Goal: Book appointment/travel/reservation

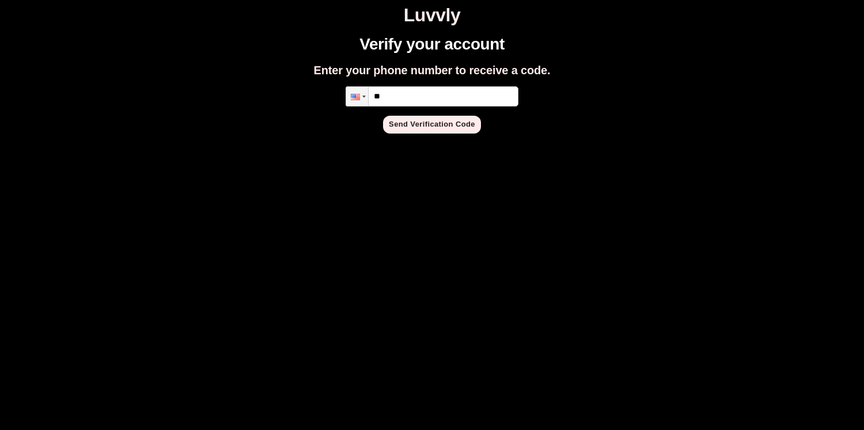
click at [459, 85] on div "Verify your account Enter your phone number to receive a code. Phone ** Send Ve…" at bounding box center [432, 84] width 855 height 98
click at [457, 101] on input "**" at bounding box center [432, 96] width 173 height 20
type input "**********"
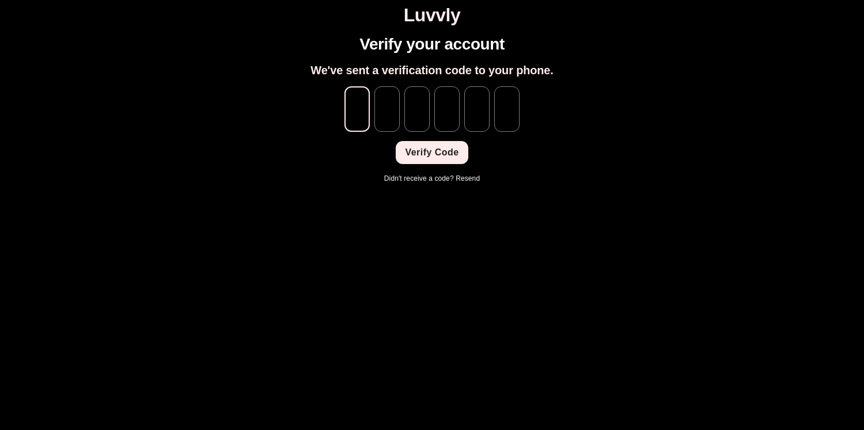
type input "*"
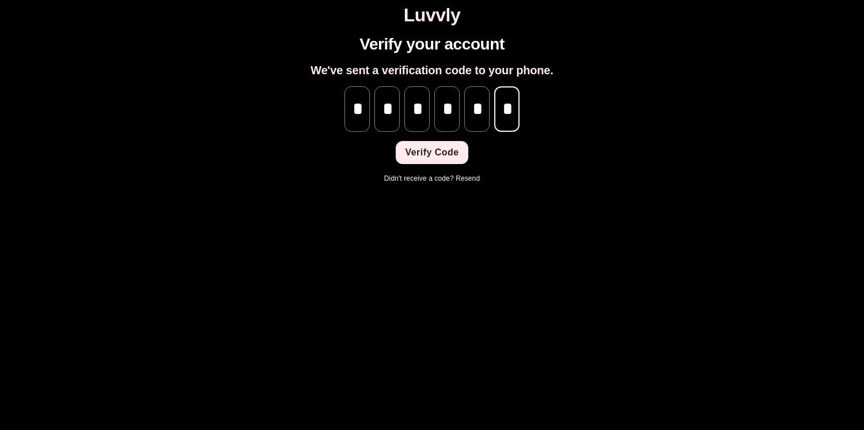
scroll to position [0, 1]
type input "*"
click at [441, 167] on div "Verify your account We've sent a verification code to your phone. * ​ * ​ * ​ *…" at bounding box center [432, 109] width 855 height 149
click at [442, 160] on button "Verify Code" at bounding box center [432, 152] width 72 height 23
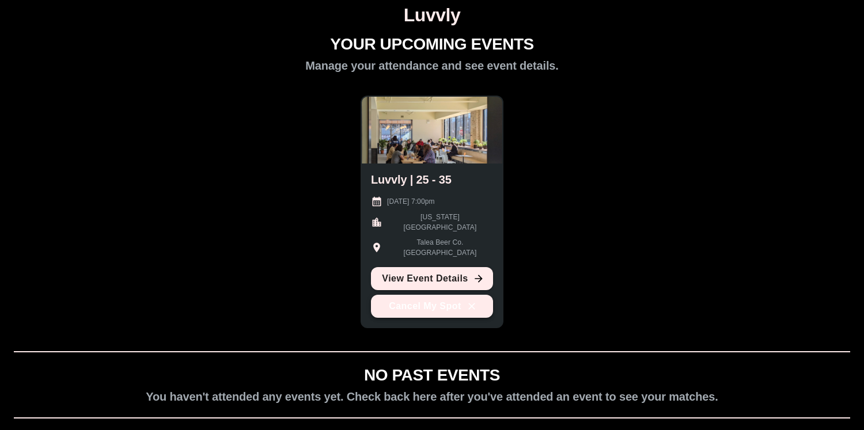
click at [452, 313] on button "Cancel My Spot" at bounding box center [432, 306] width 122 height 23
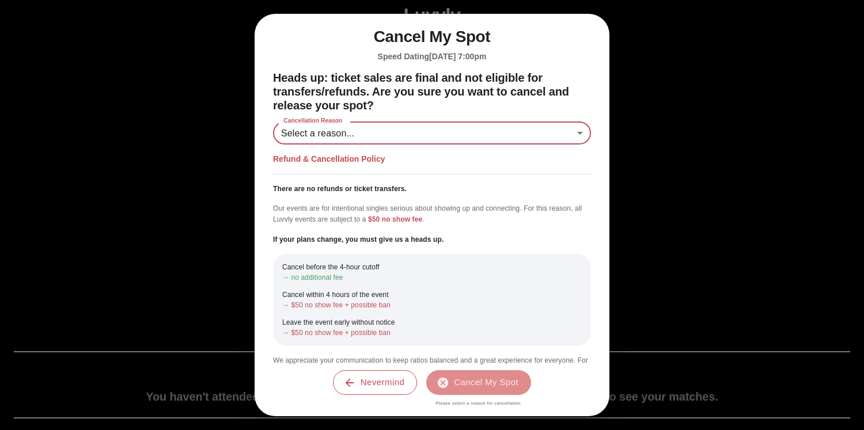
click at [479, 136] on body "Luvvly YOUR UPCOMING EVENTS Manage your attendance and see event details. Luvvl…" at bounding box center [432, 251] width 855 height 492
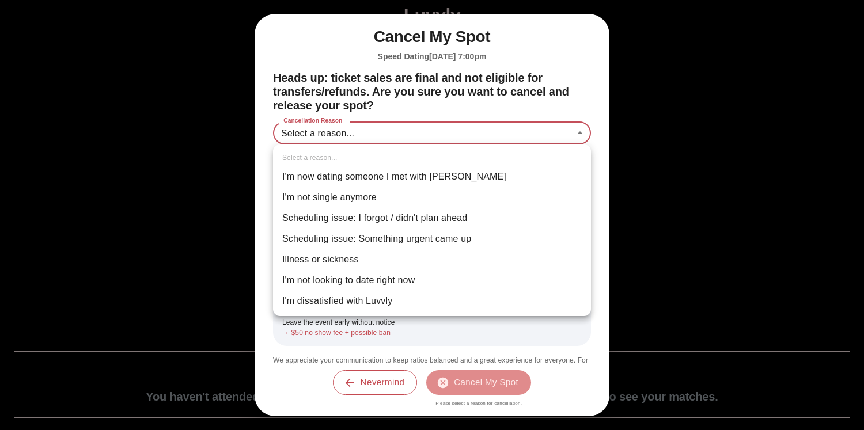
click at [564, 88] on div at bounding box center [432, 215] width 864 height 430
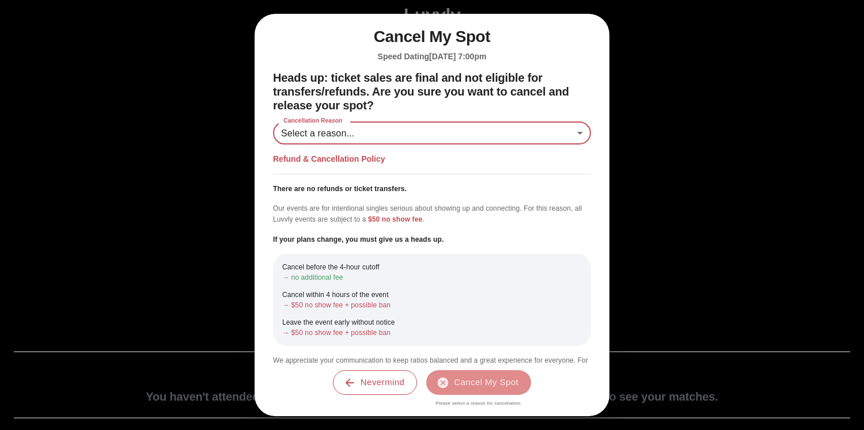
click at [650, 106] on div "Cancel My Spot Speed Dating September 10th 2025 @ 7:00pm Heads up: ticket sales…" at bounding box center [432, 215] width 864 height 430
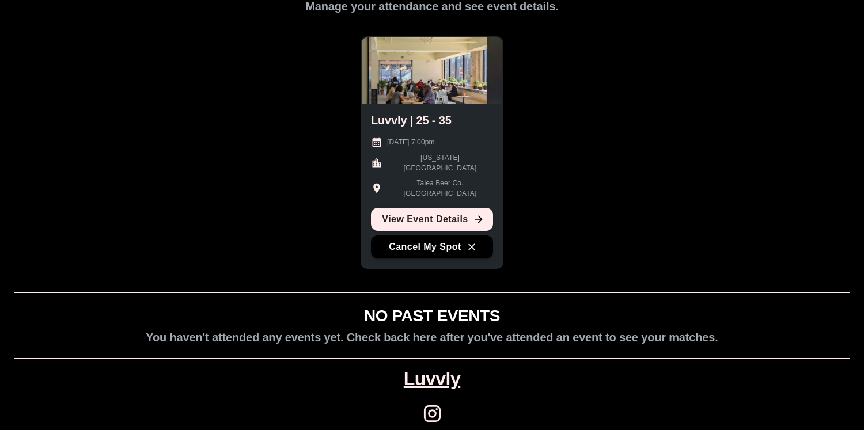
scroll to position [71, 0]
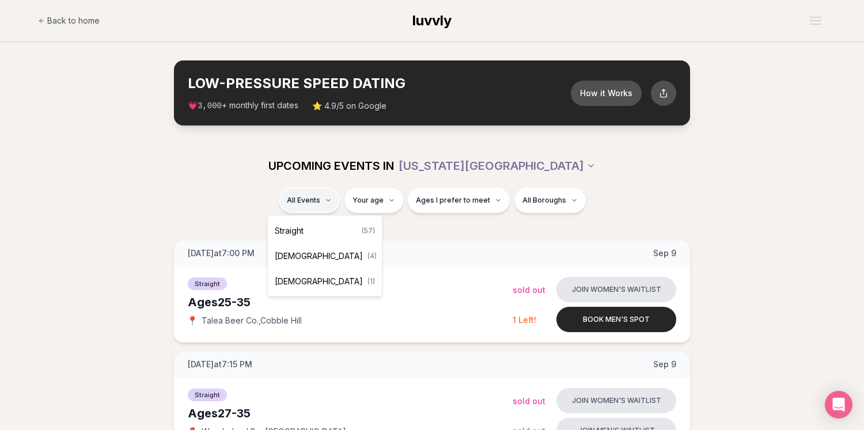
click at [320, 225] on div "Straight ( 57 )" at bounding box center [324, 230] width 109 height 25
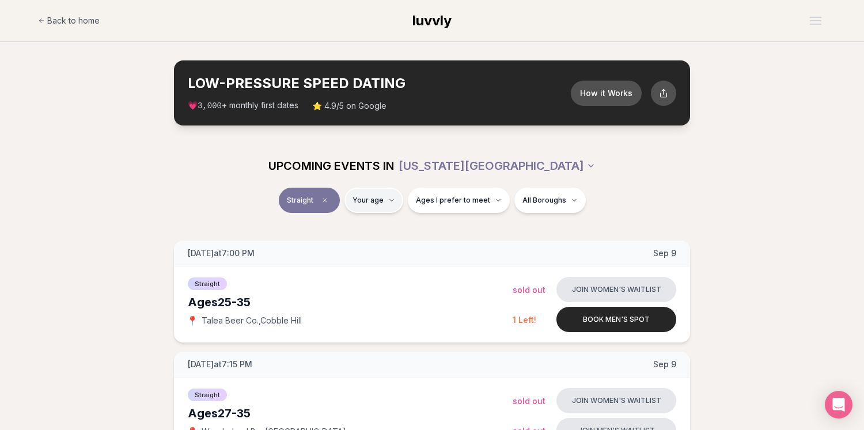
type input "**"
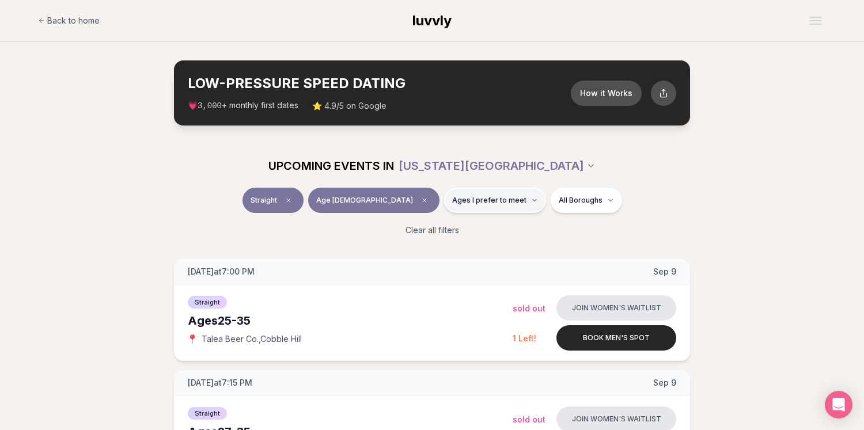
click at [452, 196] on span "Ages I prefer to meet" at bounding box center [489, 200] width 74 height 9
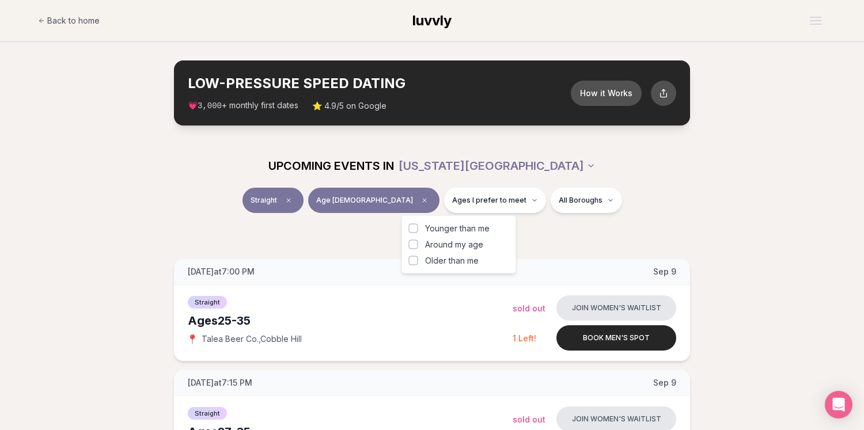
click at [415, 245] on button "Around my age" at bounding box center [413, 244] width 9 height 9
click at [413, 263] on button "Older than me" at bounding box center [413, 260] width 9 height 9
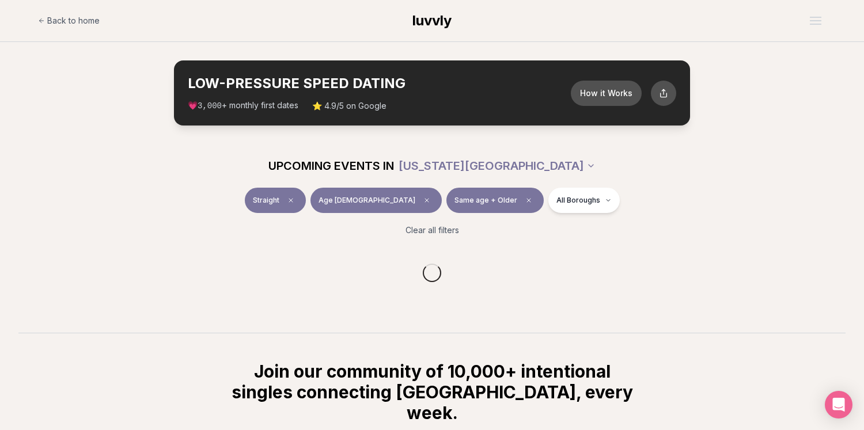
click at [534, 229] on div "Clear all filters" at bounding box center [431, 230] width 645 height 25
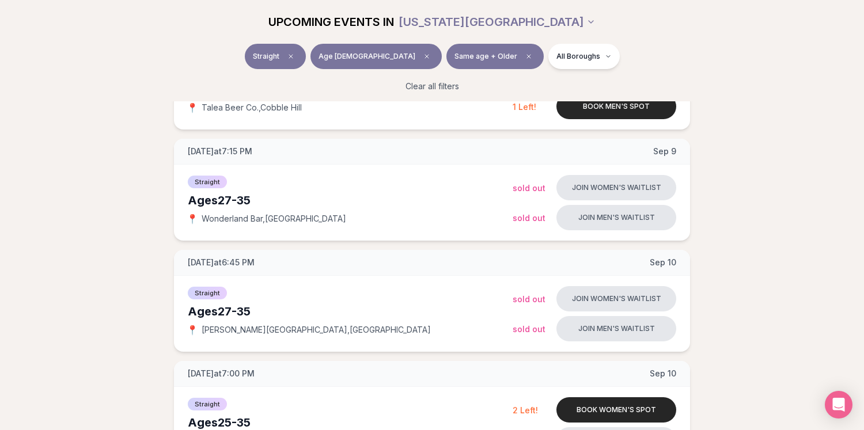
scroll to position [232, 0]
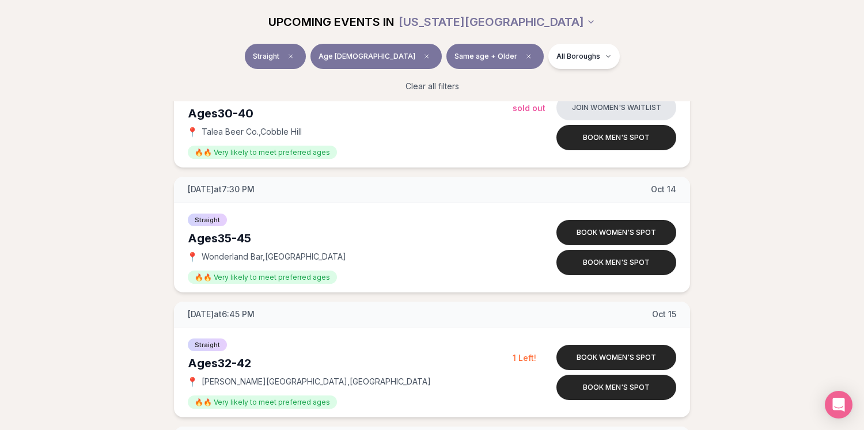
scroll to position [4403, 0]
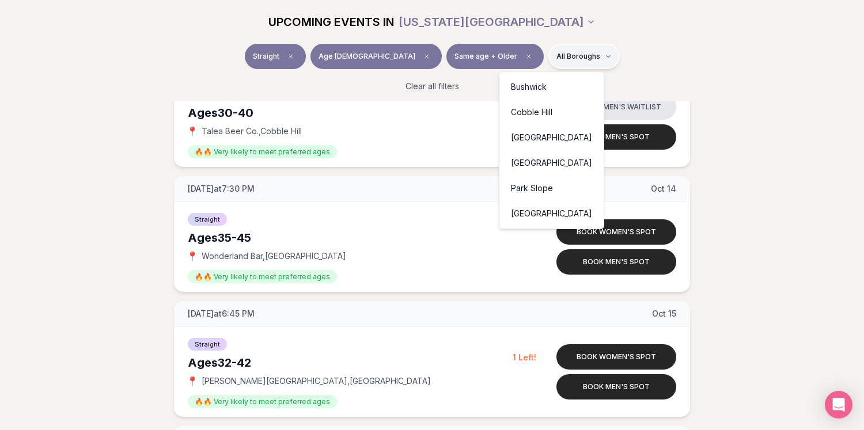
click at [544, 111] on div "Cobble Hill" at bounding box center [552, 112] width 100 height 25
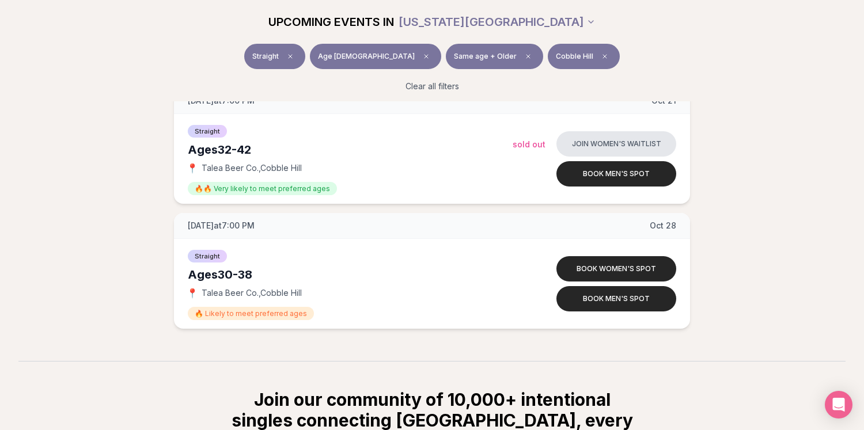
scroll to position [783, 0]
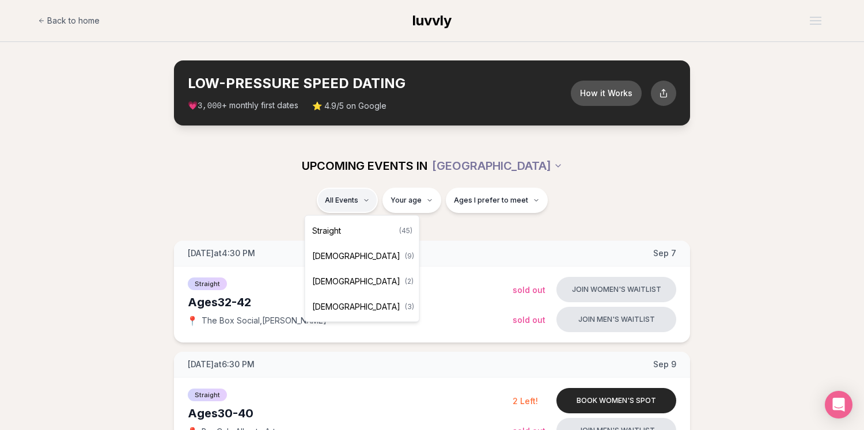
click at [364, 225] on div "Straight ( 45 )" at bounding box center [362, 230] width 109 height 25
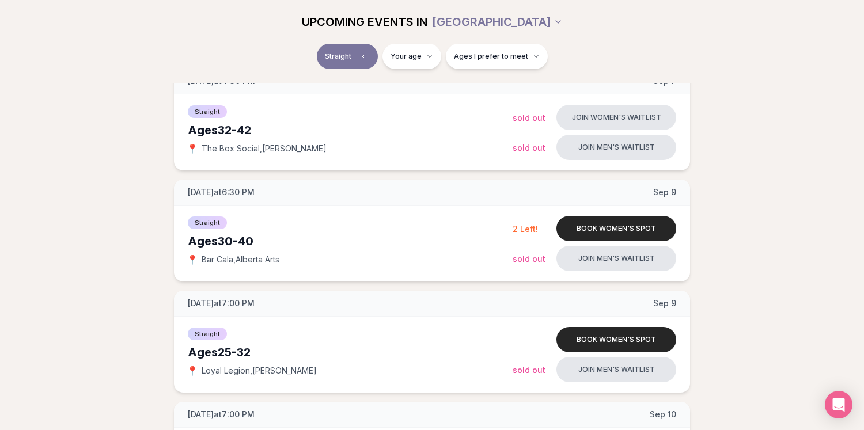
scroll to position [173, 0]
